Goal: Task Accomplishment & Management: Manage account settings

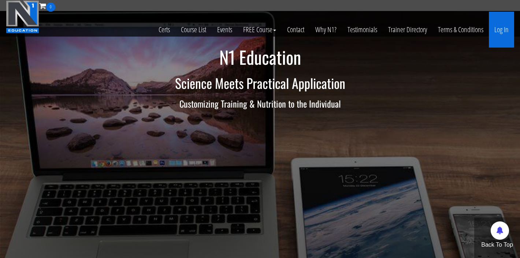
click at [497, 33] on link "Log In" at bounding box center [501, 30] width 25 height 36
click at [508, 30] on link "Log In" at bounding box center [501, 30] width 25 height 36
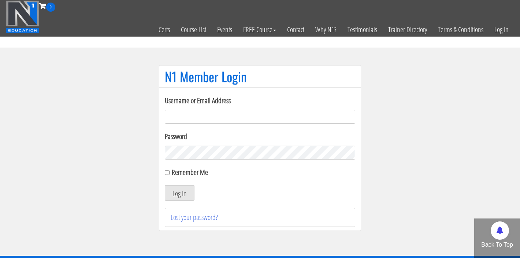
type input "robbrowne25@gmail.com"
click at [168, 173] on input "Remember Me" at bounding box center [167, 172] width 5 height 5
checkbox input "true"
click at [182, 192] on button "Log In" at bounding box center [180, 192] width 30 height 15
